Goal: Task Accomplishment & Management: Use online tool/utility

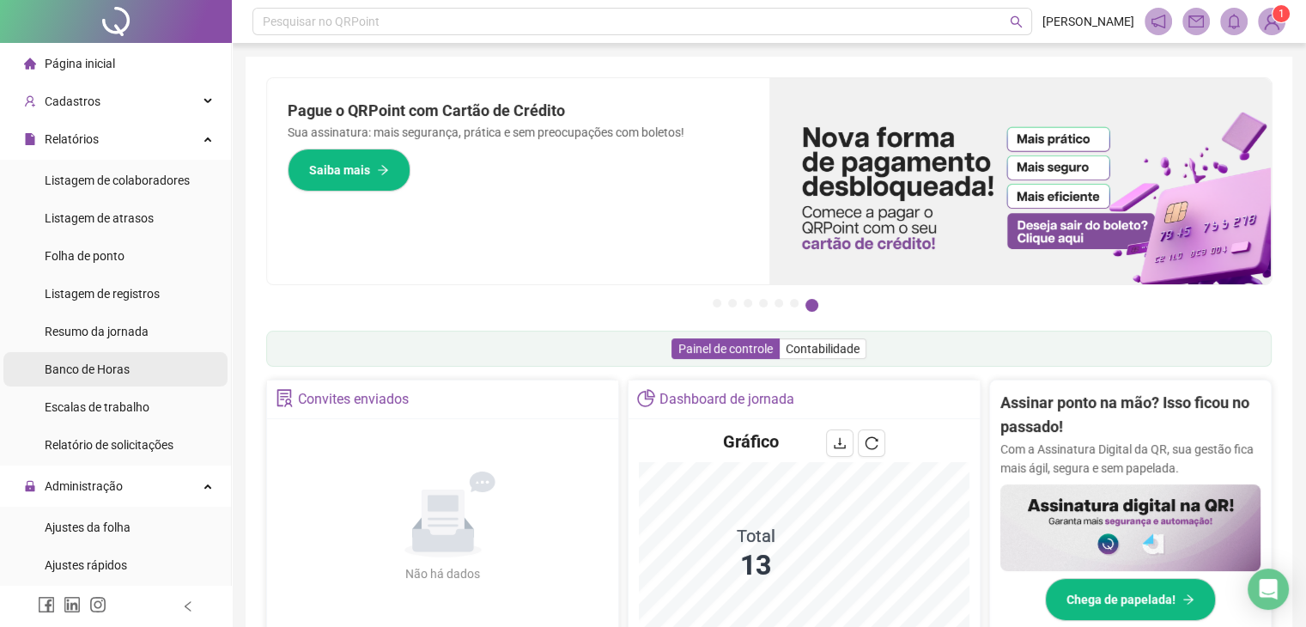
click at [123, 368] on span "Banco de Horas" at bounding box center [87, 369] width 85 height 14
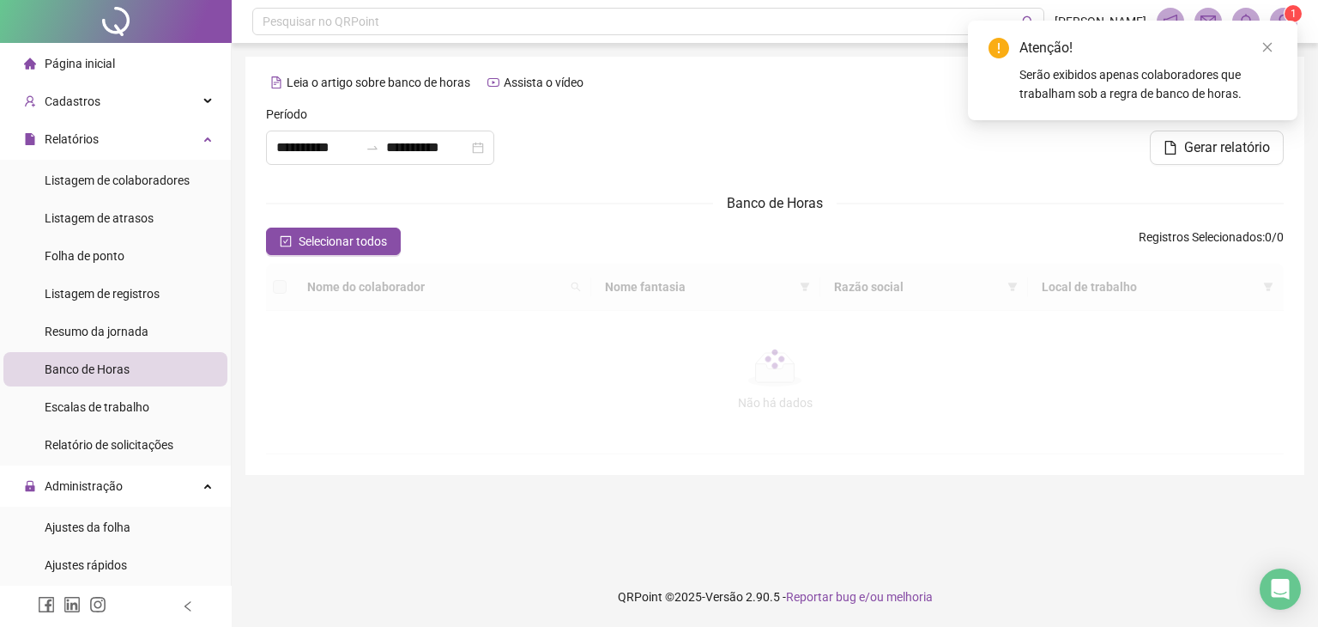
type input "**********"
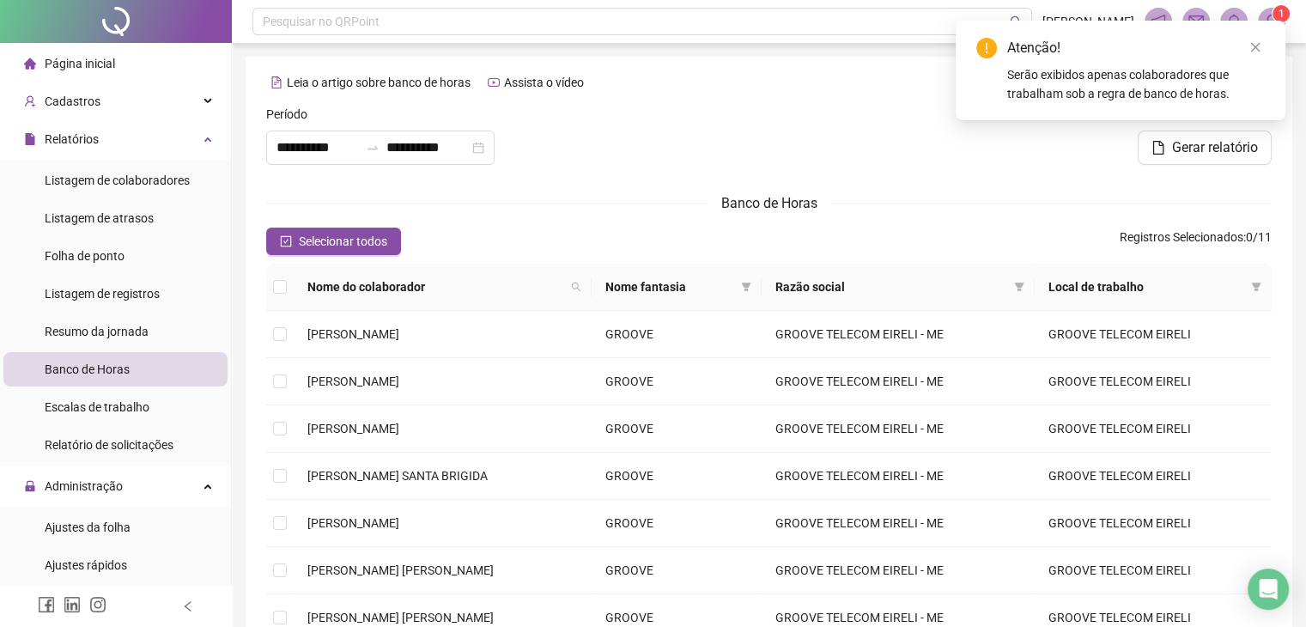
click at [287, 286] on th at bounding box center [279, 287] width 27 height 47
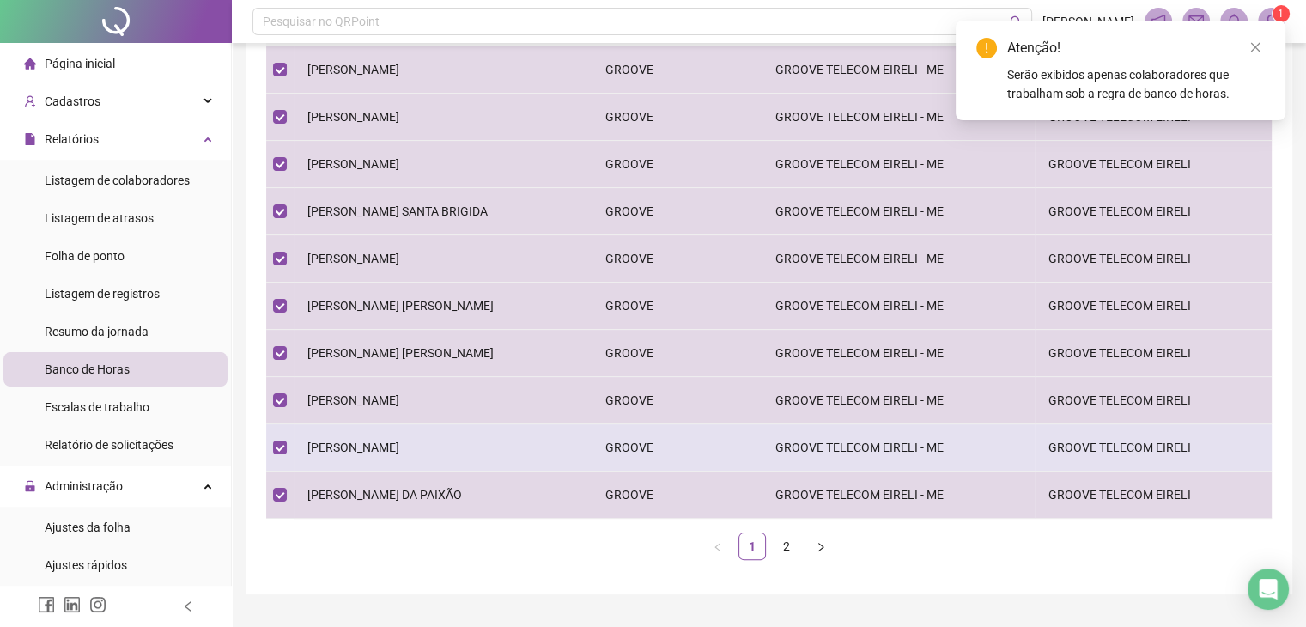
scroll to position [304, 0]
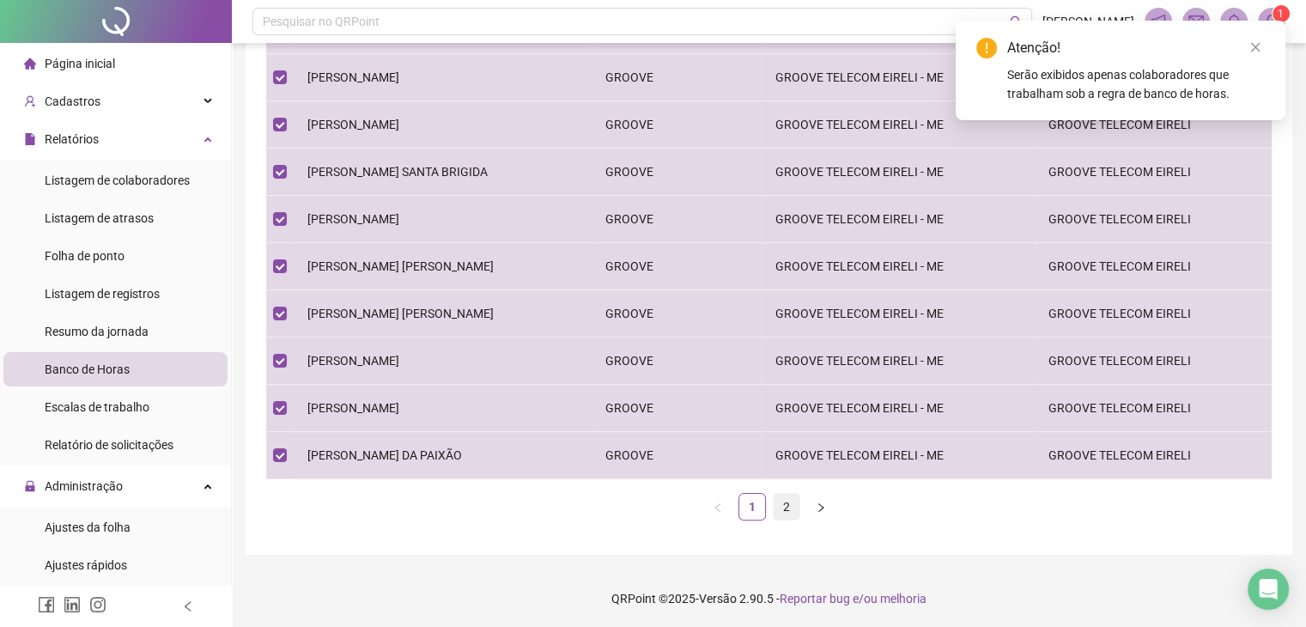
click at [783, 504] on link "2" at bounding box center [786, 507] width 26 height 26
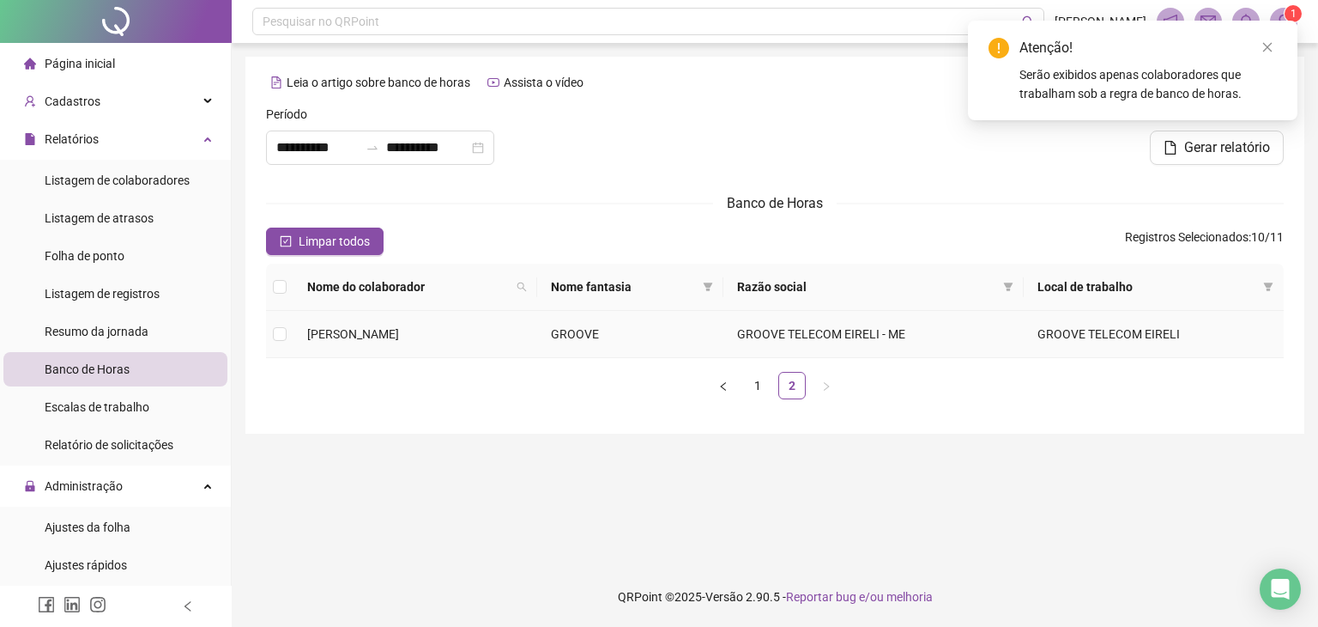
click at [292, 328] on td at bounding box center [279, 334] width 27 height 47
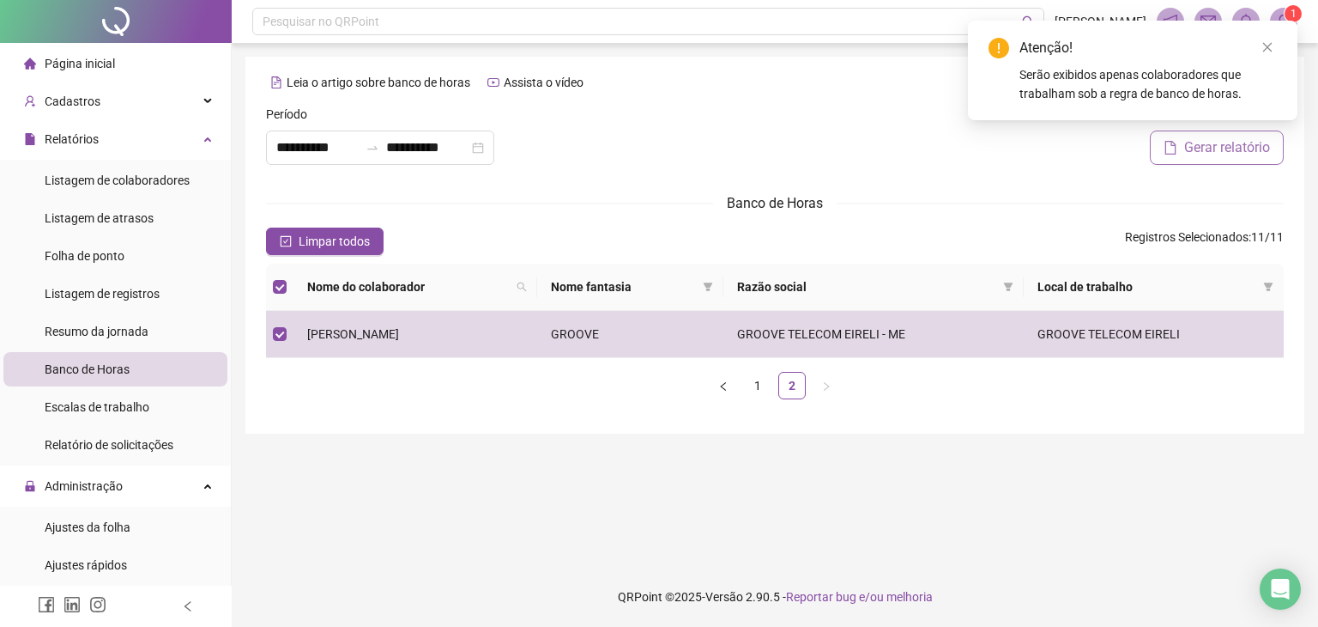
click at [1203, 155] on span "Gerar relatório" at bounding box center [1228, 147] width 86 height 21
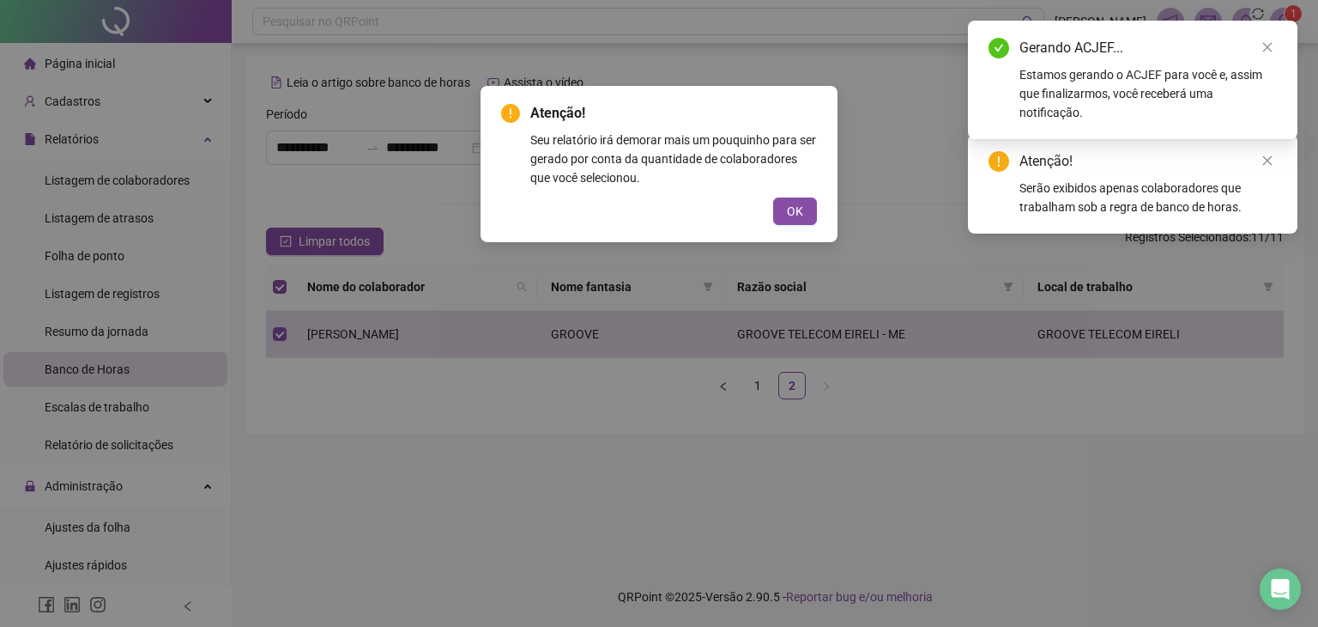
click at [809, 209] on button "OK" at bounding box center [795, 210] width 44 height 27
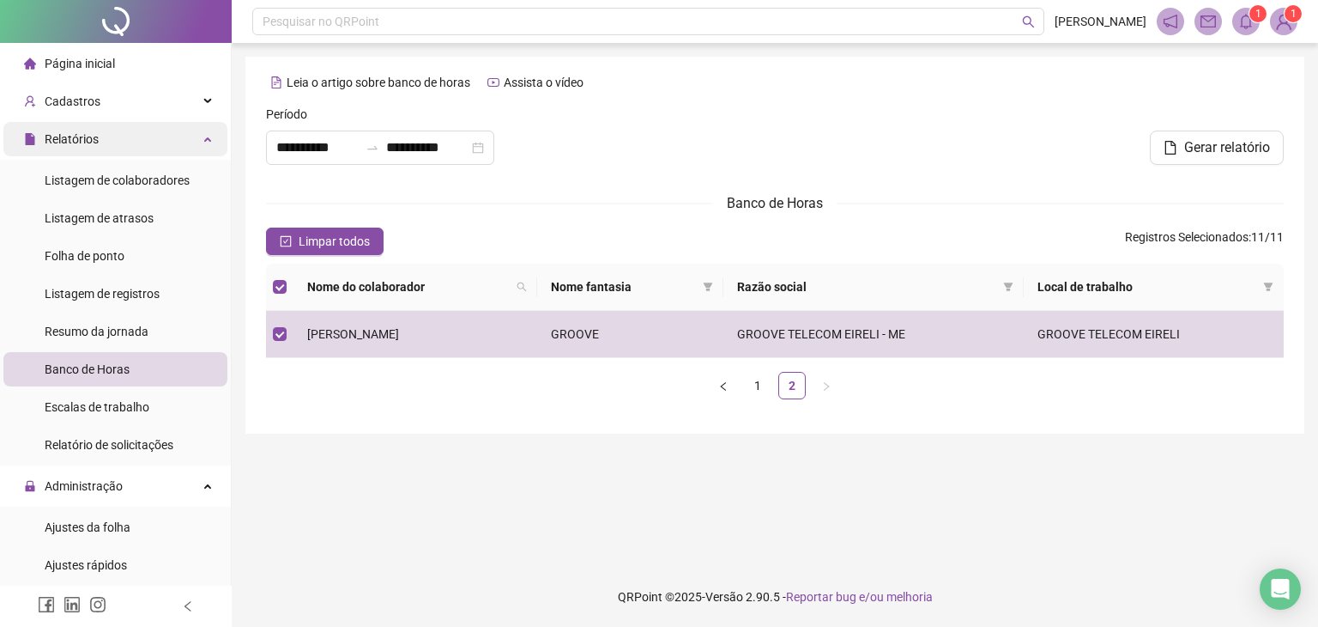
click at [130, 129] on div "Relatórios" at bounding box center [115, 139] width 224 height 34
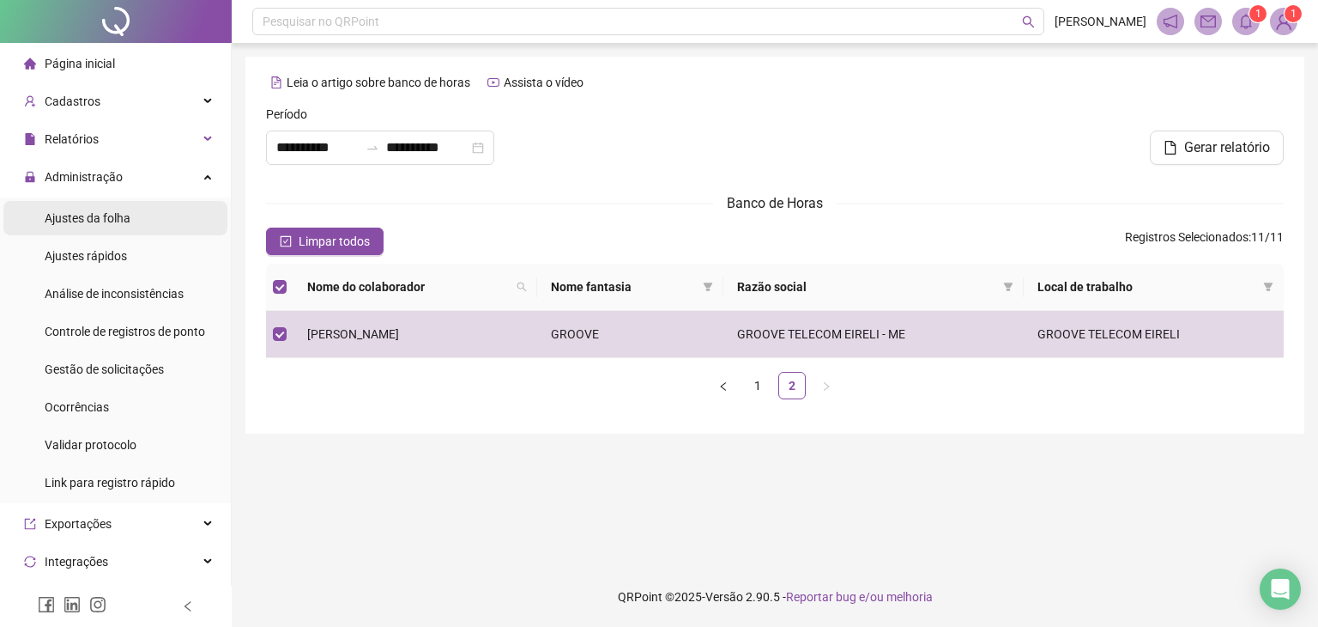
click at [136, 229] on li "Ajustes da folha" at bounding box center [115, 218] width 224 height 34
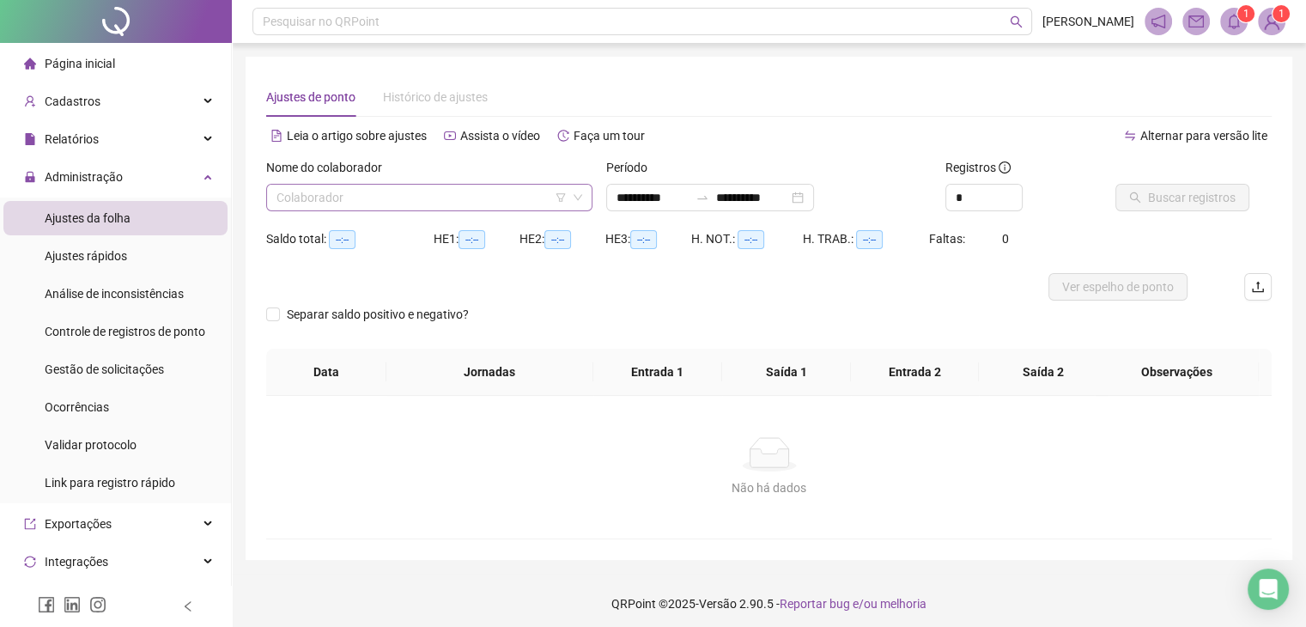
click at [388, 207] on input "search" at bounding box center [421, 198] width 290 height 26
type input "**********"
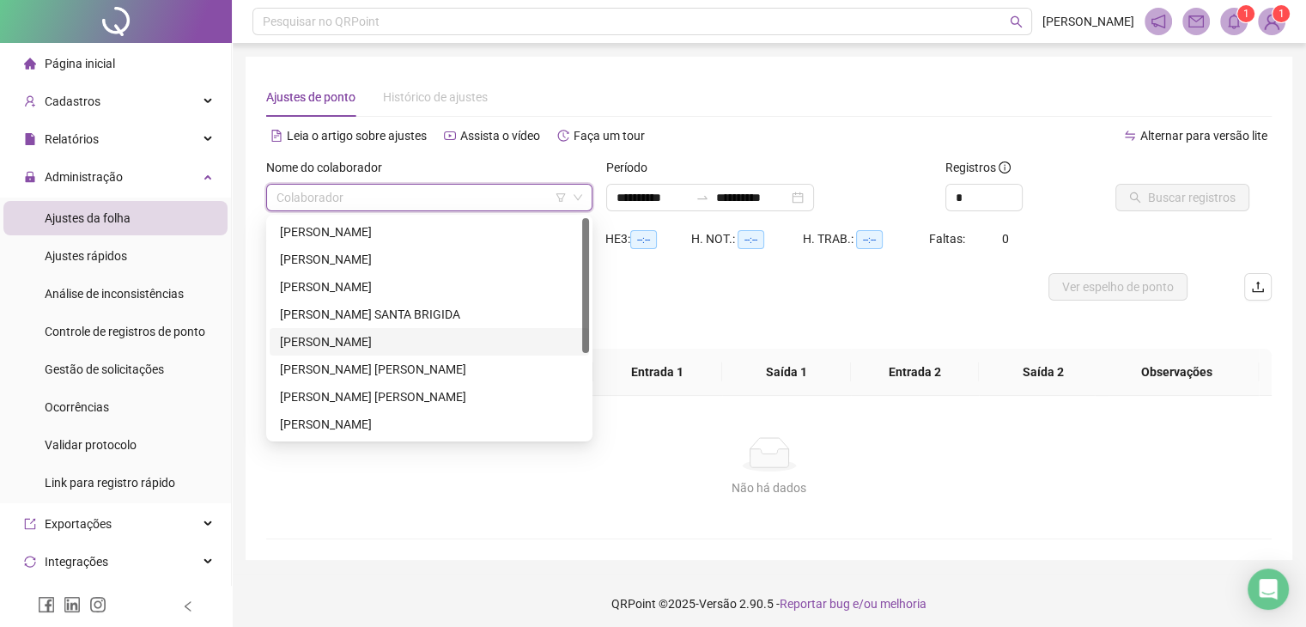
scroll to position [137, 0]
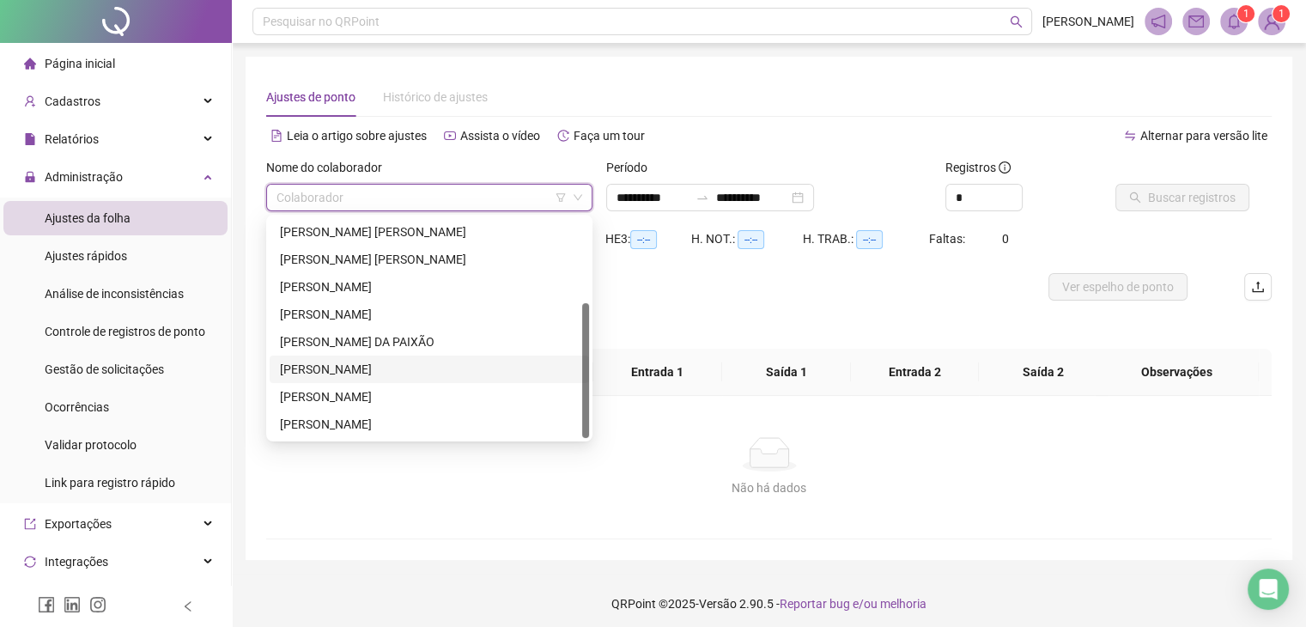
click at [348, 368] on div "[PERSON_NAME]" at bounding box center [429, 369] width 299 height 19
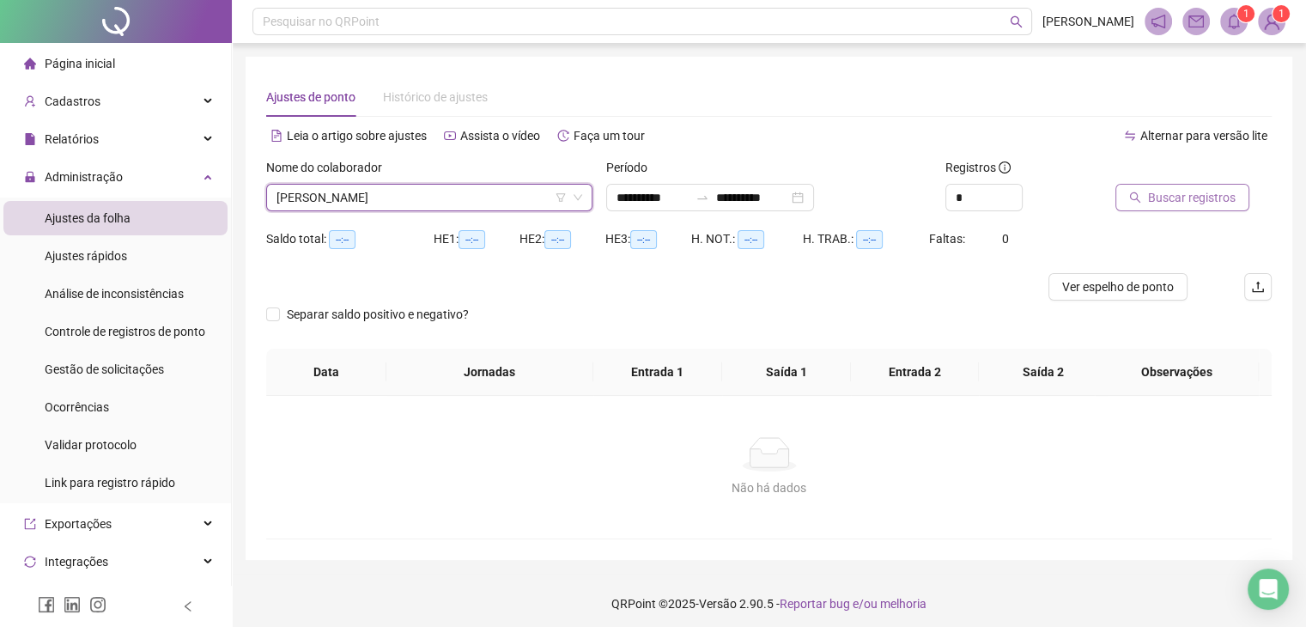
click at [1200, 188] on span "Buscar registros" at bounding box center [1192, 197] width 88 height 19
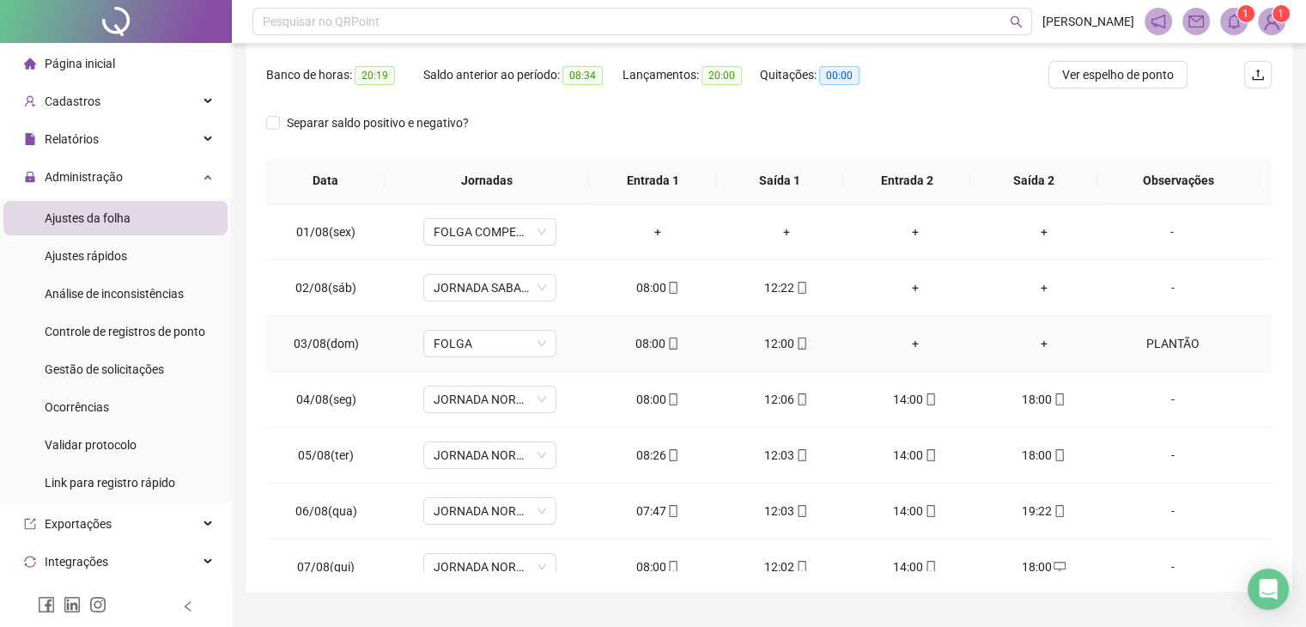
scroll to position [251, 0]
